Goal: Task Accomplishment & Management: Manage account settings

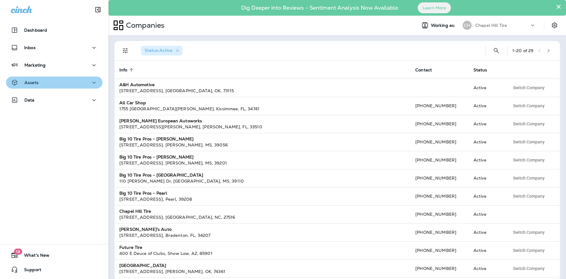
click at [49, 83] on div "Assets" at bounding box center [54, 83] width 87 height 8
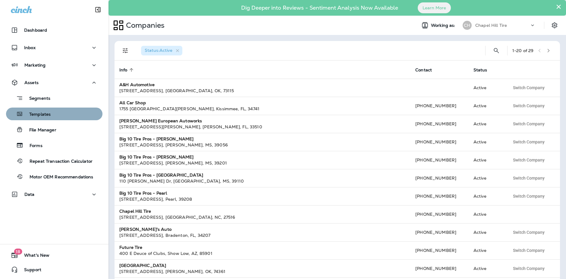
drag, startPoint x: 36, startPoint y: 116, endPoint x: 42, endPoint y: 115, distance: 5.5
click at [36, 116] on p "Templates" at bounding box center [36, 115] width 27 height 6
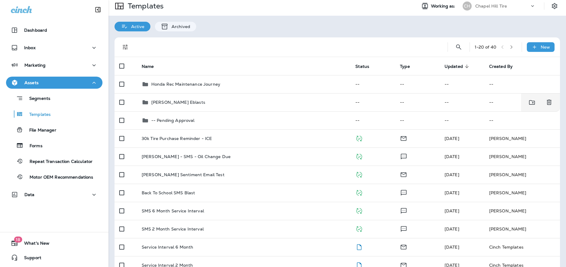
scroll to position [21, 0]
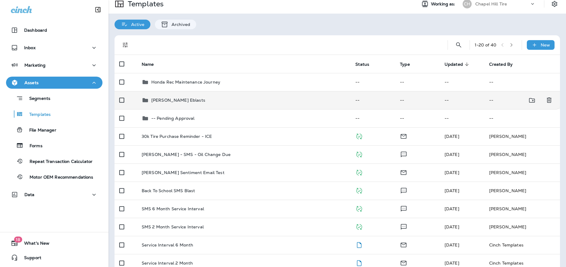
click at [164, 100] on p "[PERSON_NAME] Eblasts" at bounding box center [178, 100] width 54 height 5
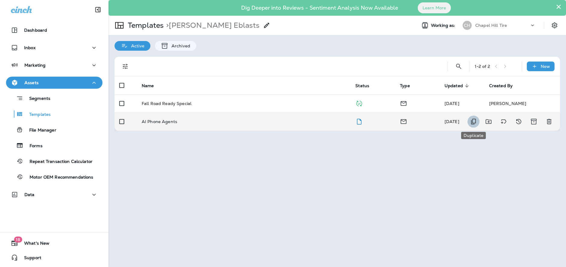
click at [474, 120] on icon "Duplicate" at bounding box center [473, 121] width 7 height 7
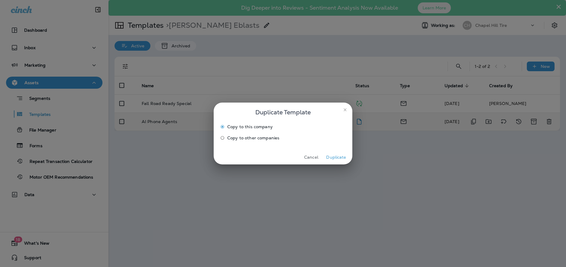
click at [338, 157] on button "Duplicate" at bounding box center [336, 157] width 23 height 9
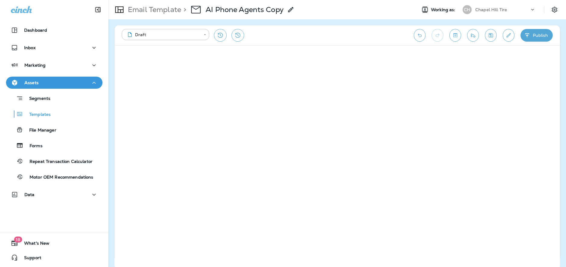
click at [293, 10] on use at bounding box center [290, 9] width 5 height 5
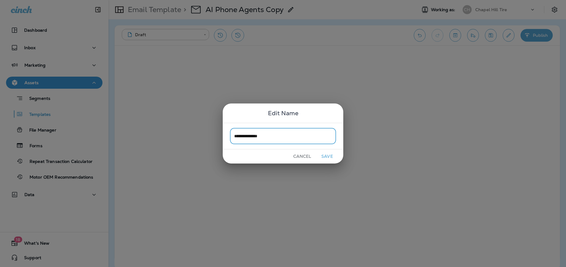
click at [253, 135] on input "**********" at bounding box center [283, 136] width 106 height 16
type input "**********"
click at [328, 157] on button "Save" at bounding box center [327, 156] width 23 height 9
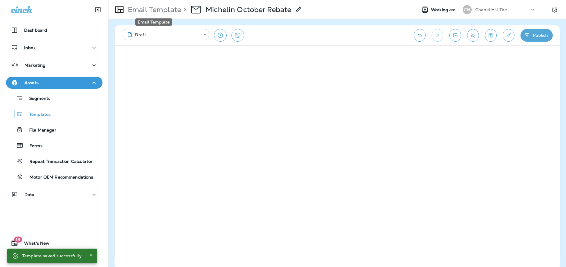
click at [163, 12] on p "Email Template" at bounding box center [153, 9] width 56 height 9
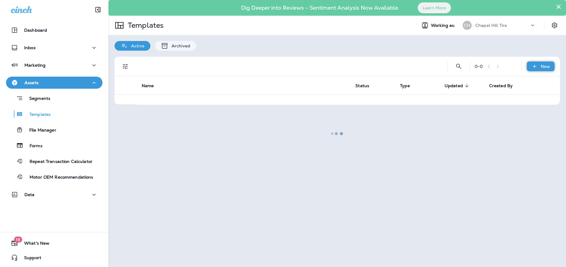
click at [540, 67] on div "New" at bounding box center [541, 67] width 28 height 10
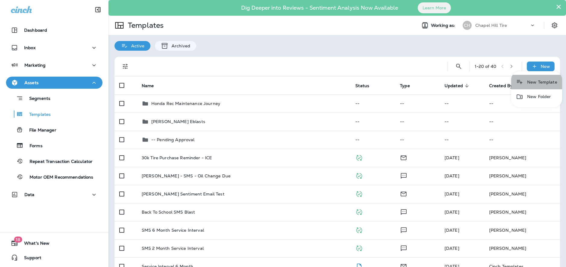
click at [539, 83] on li "New Template" at bounding box center [537, 82] width 51 height 14
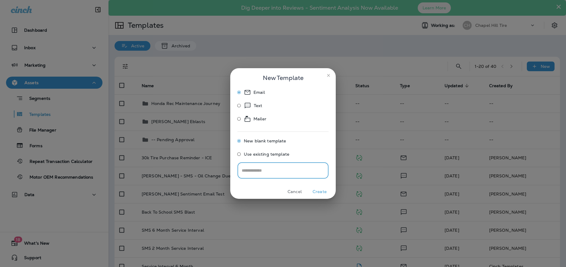
click at [323, 190] on button "Create" at bounding box center [320, 191] width 23 height 9
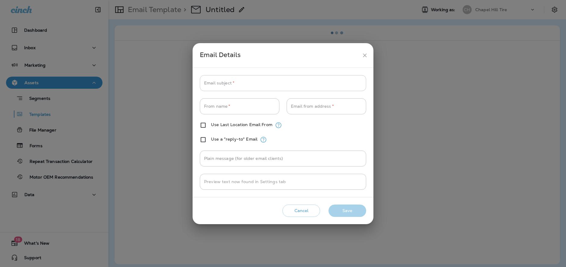
type input "**********"
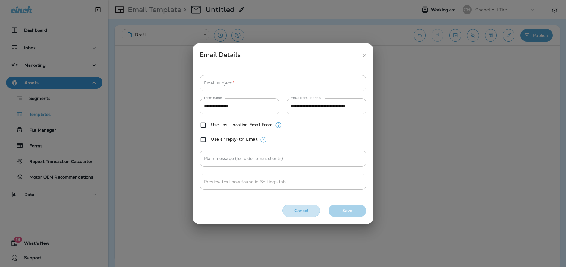
click at [303, 210] on button "Cancel" at bounding box center [302, 210] width 38 height 12
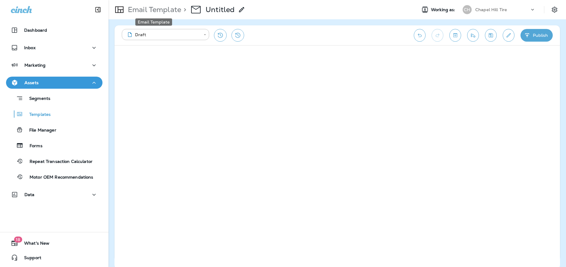
click at [163, 11] on p "Email Template" at bounding box center [153, 9] width 56 height 9
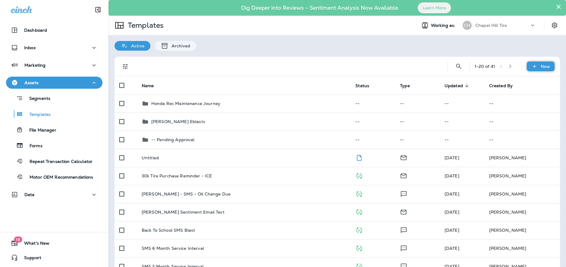
click at [544, 66] on p "New" at bounding box center [545, 66] width 9 height 5
click at [538, 83] on li "New Template" at bounding box center [537, 82] width 51 height 14
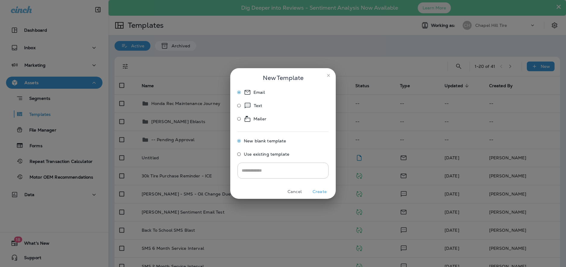
click at [264, 155] on span "Use existing template" at bounding box center [267, 154] width 46 height 5
click at [267, 171] on input "Select Email Template" at bounding box center [282, 170] width 85 height 11
click at [328, 74] on icon "close" at bounding box center [328, 75] width 5 height 5
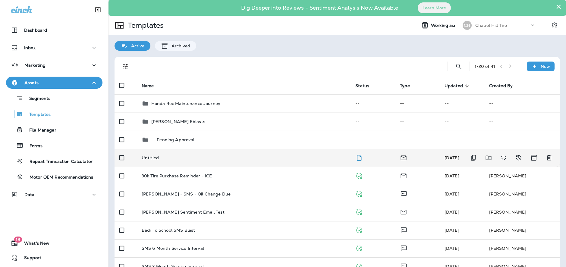
click at [154, 157] on p "Untitled" at bounding box center [150, 157] width 17 height 5
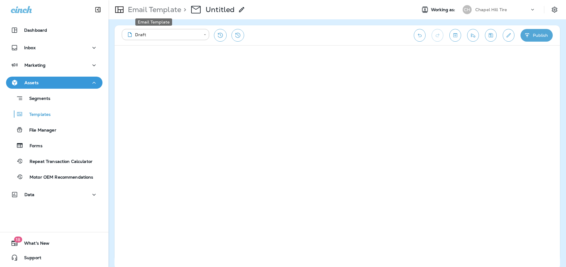
click at [169, 10] on p "Email Template" at bounding box center [153, 9] width 56 height 9
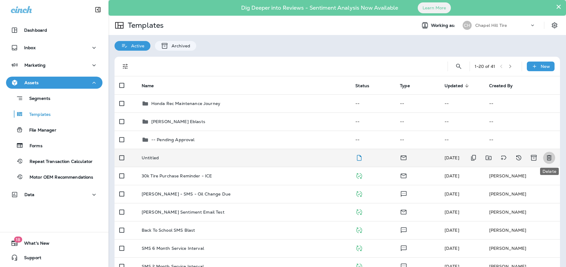
click at [550, 157] on icon "Delete" at bounding box center [549, 157] width 5 height 5
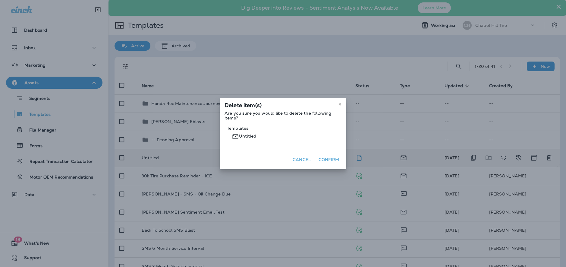
drag, startPoint x: 303, startPoint y: 161, endPoint x: 347, endPoint y: 157, distance: 43.9
click at [307, 160] on button "Cancel" at bounding box center [301, 159] width 23 height 9
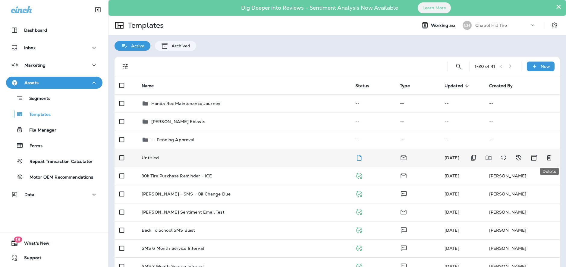
click at [553, 157] on icon "Delete" at bounding box center [549, 157] width 7 height 7
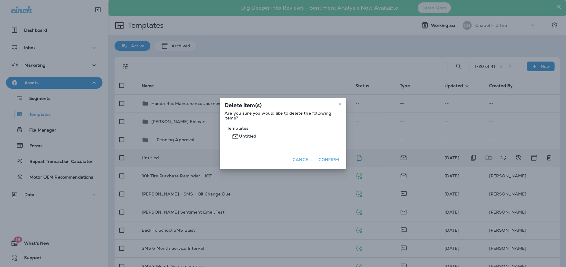
click at [329, 160] on button "Confirm" at bounding box center [328, 159] width 25 height 9
